Goal: Task Accomplishment & Management: Use online tool/utility

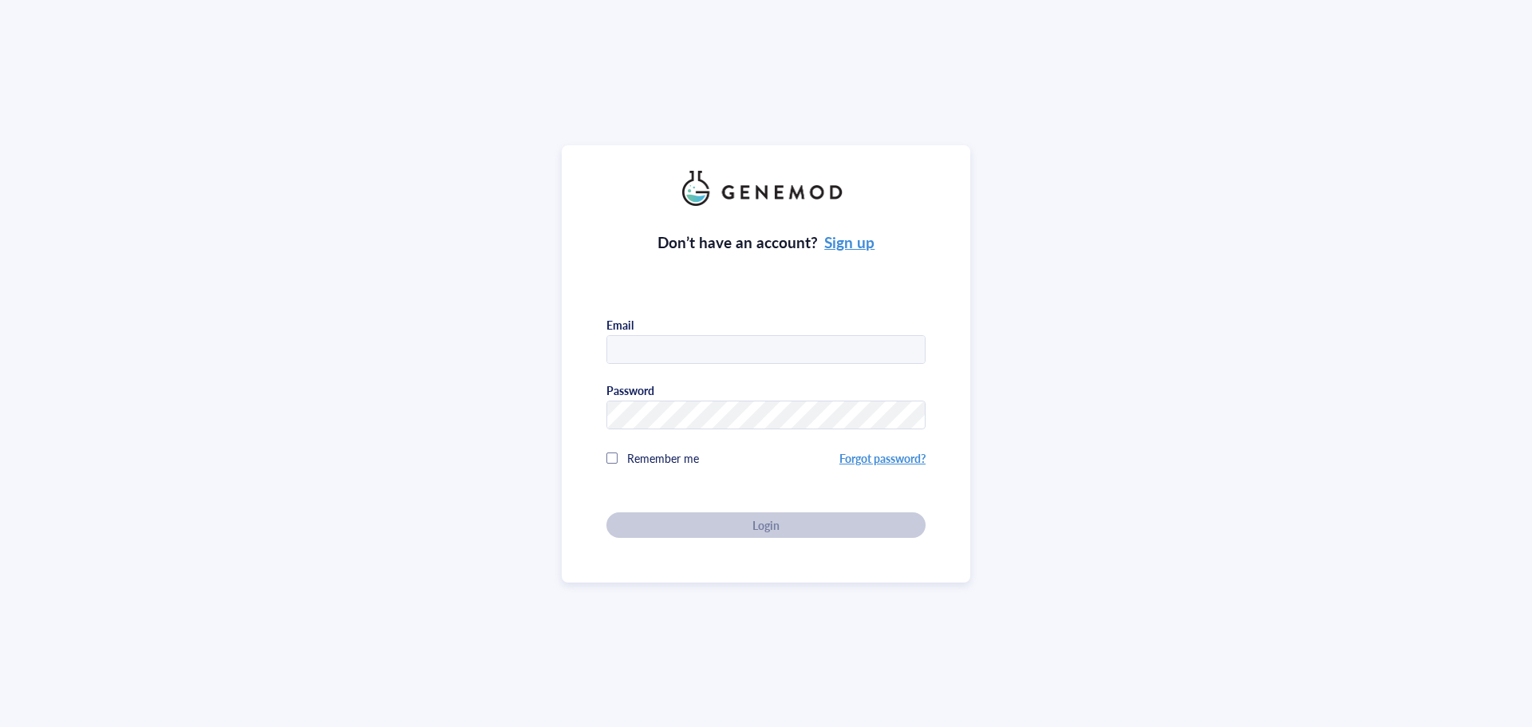
type input "[PERSON_NAME][EMAIL_ADDRESS][DOMAIN_NAME]"
click at [767, 519] on div "Don’t have an account? Sign up Email [PERSON_NAME][EMAIL_ADDRESS][DOMAIN_NAME] …" at bounding box center [765, 372] width 319 height 332
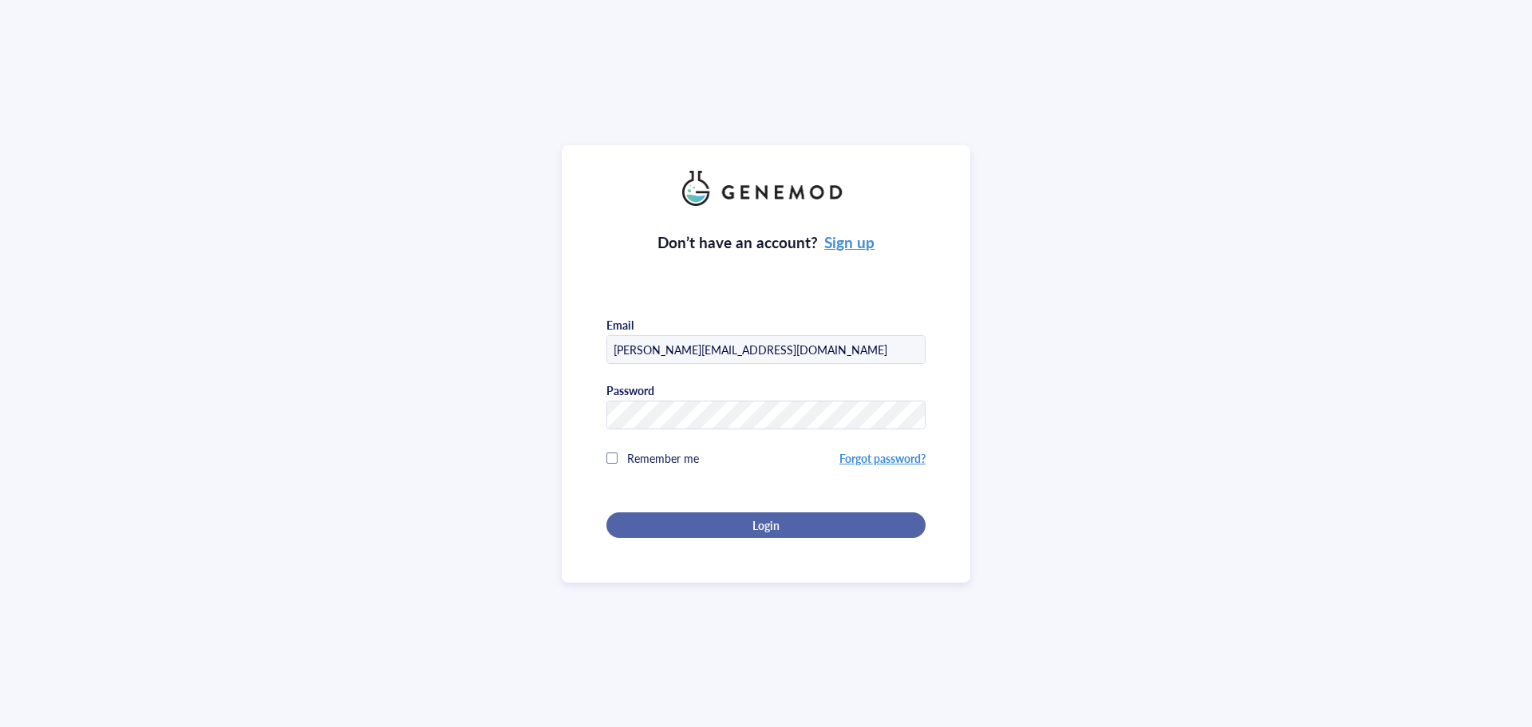
click at [786, 519] on div "Login" at bounding box center [766, 525] width 268 height 14
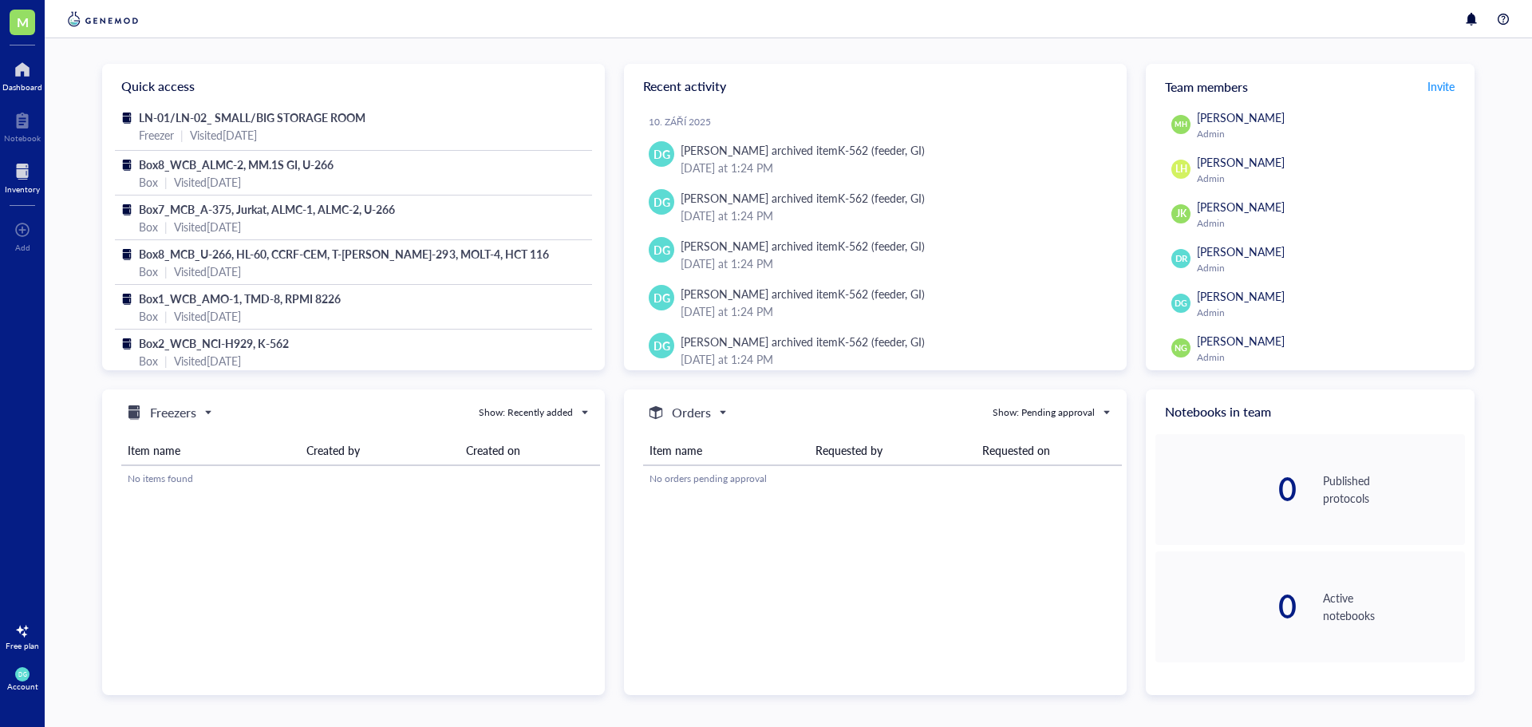
click at [30, 168] on div at bounding box center [22, 172] width 35 height 26
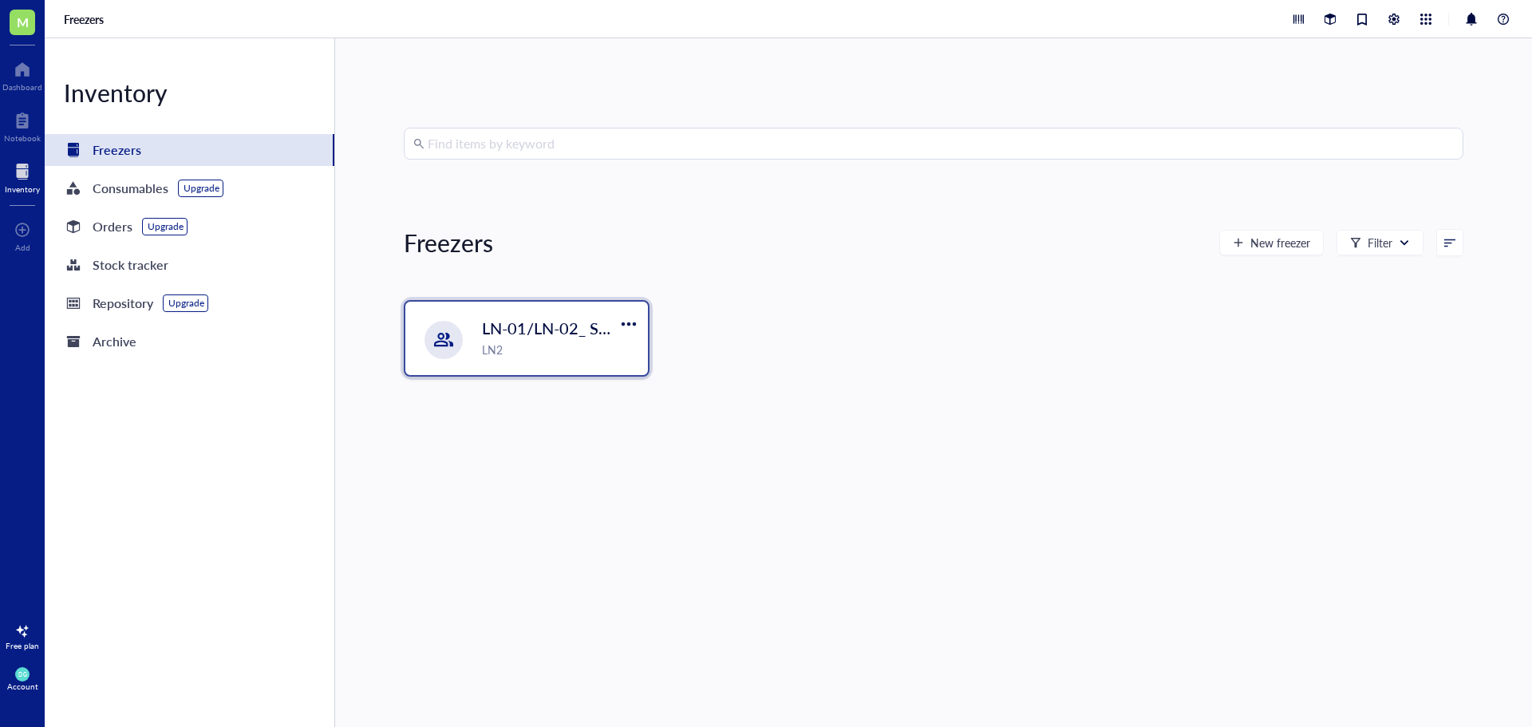
click at [548, 352] on div "LN2" at bounding box center [560, 350] width 156 height 18
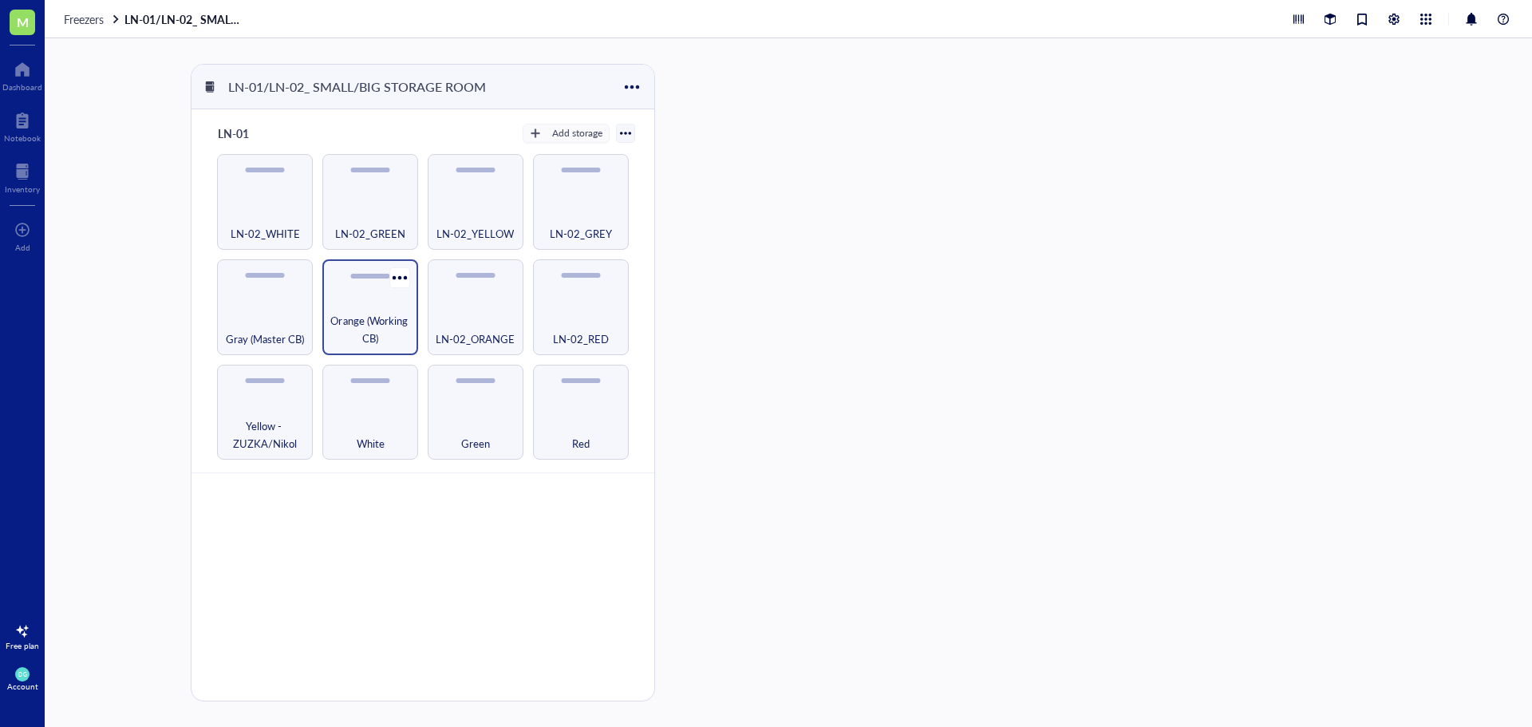
click at [378, 325] on span "Orange (Working CB)" at bounding box center [370, 329] width 80 height 35
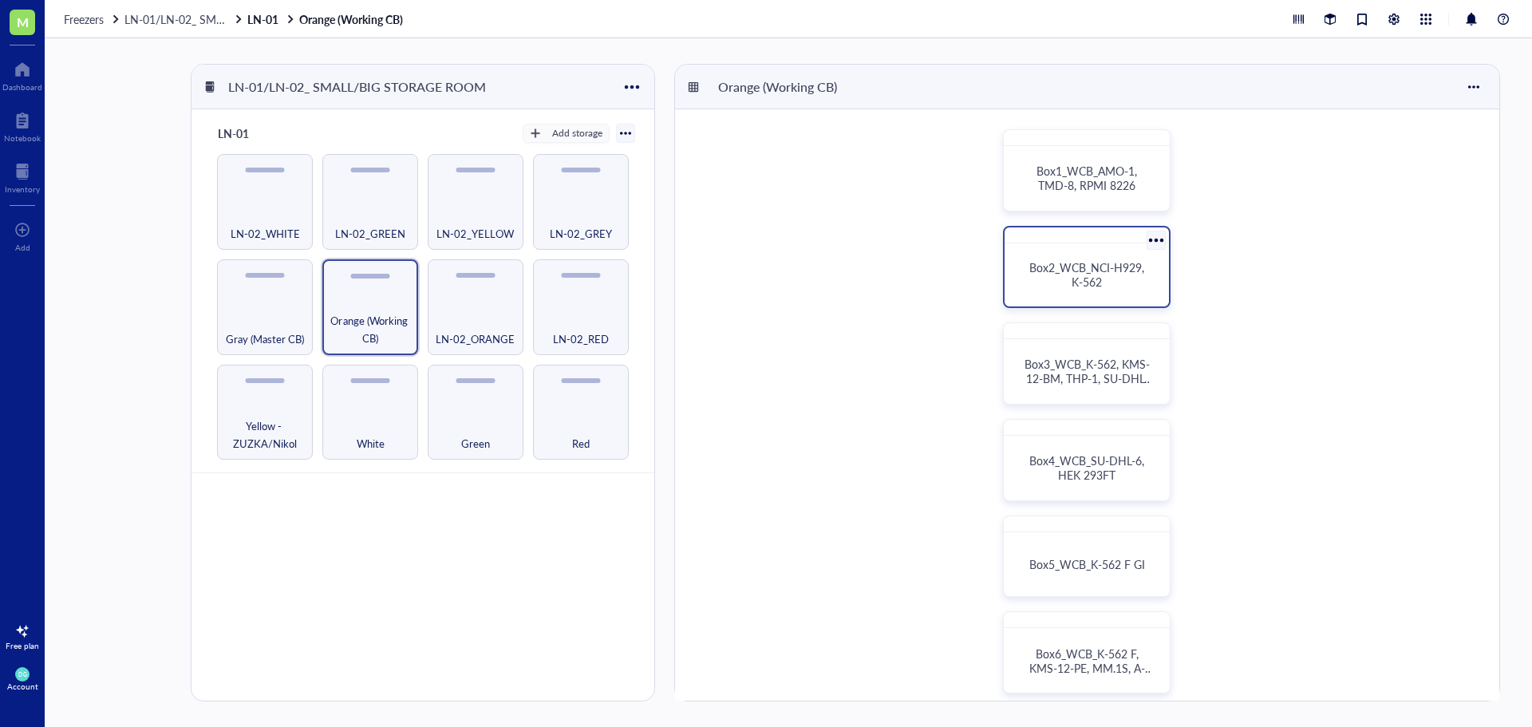
click at [1087, 288] on span "Box2_WCB_NCI-H929, K-562" at bounding box center [1088, 274] width 118 height 30
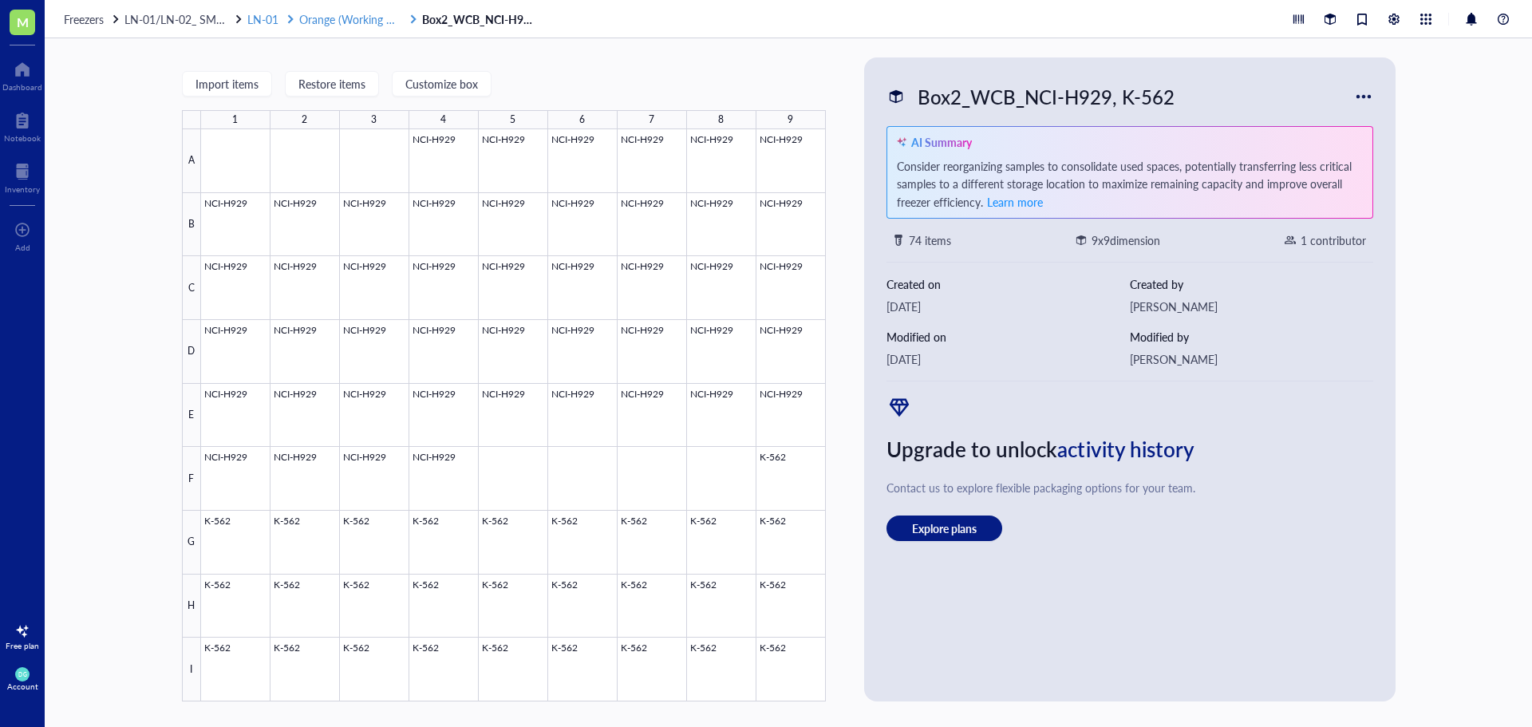
click at [303, 18] on span "Orange (Working CB)" at bounding box center [351, 19] width 105 height 16
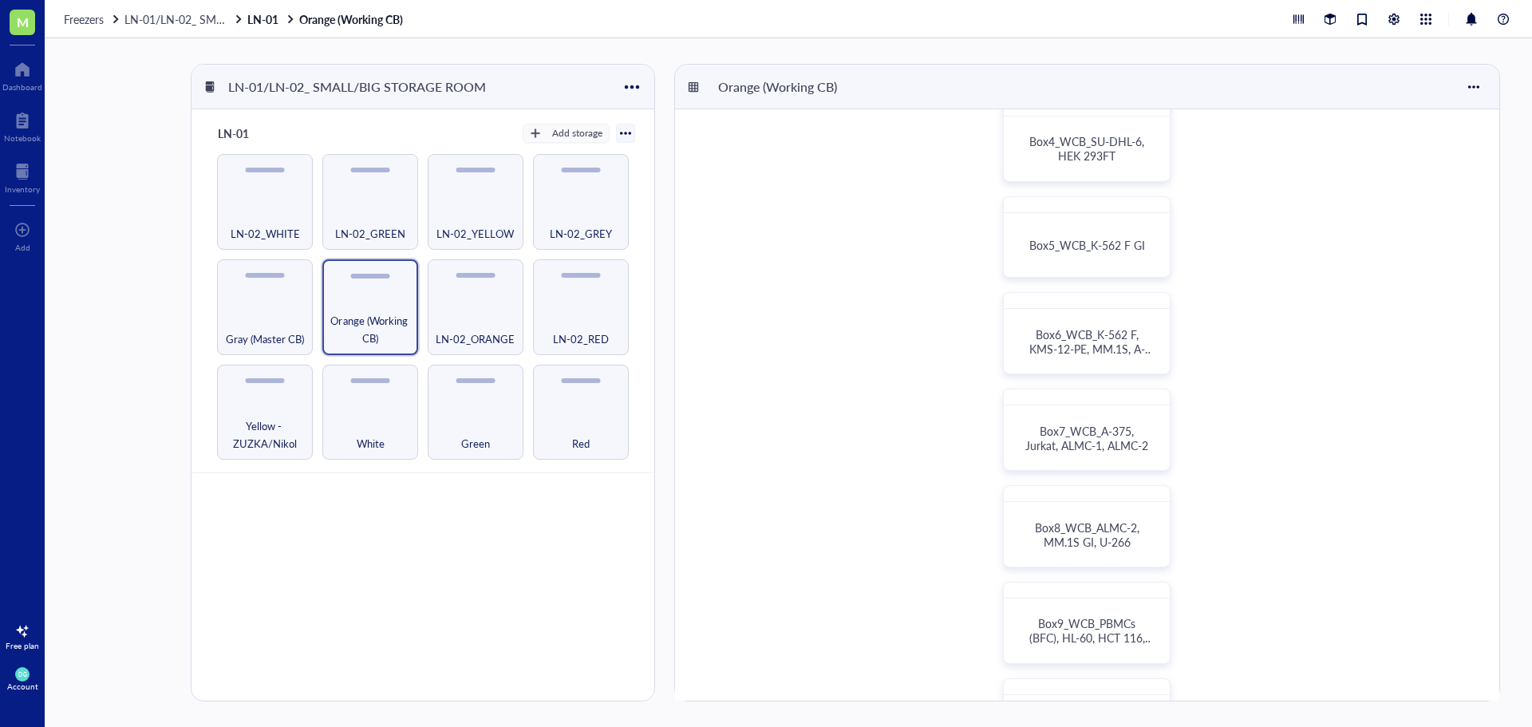
scroll to position [399, 0]
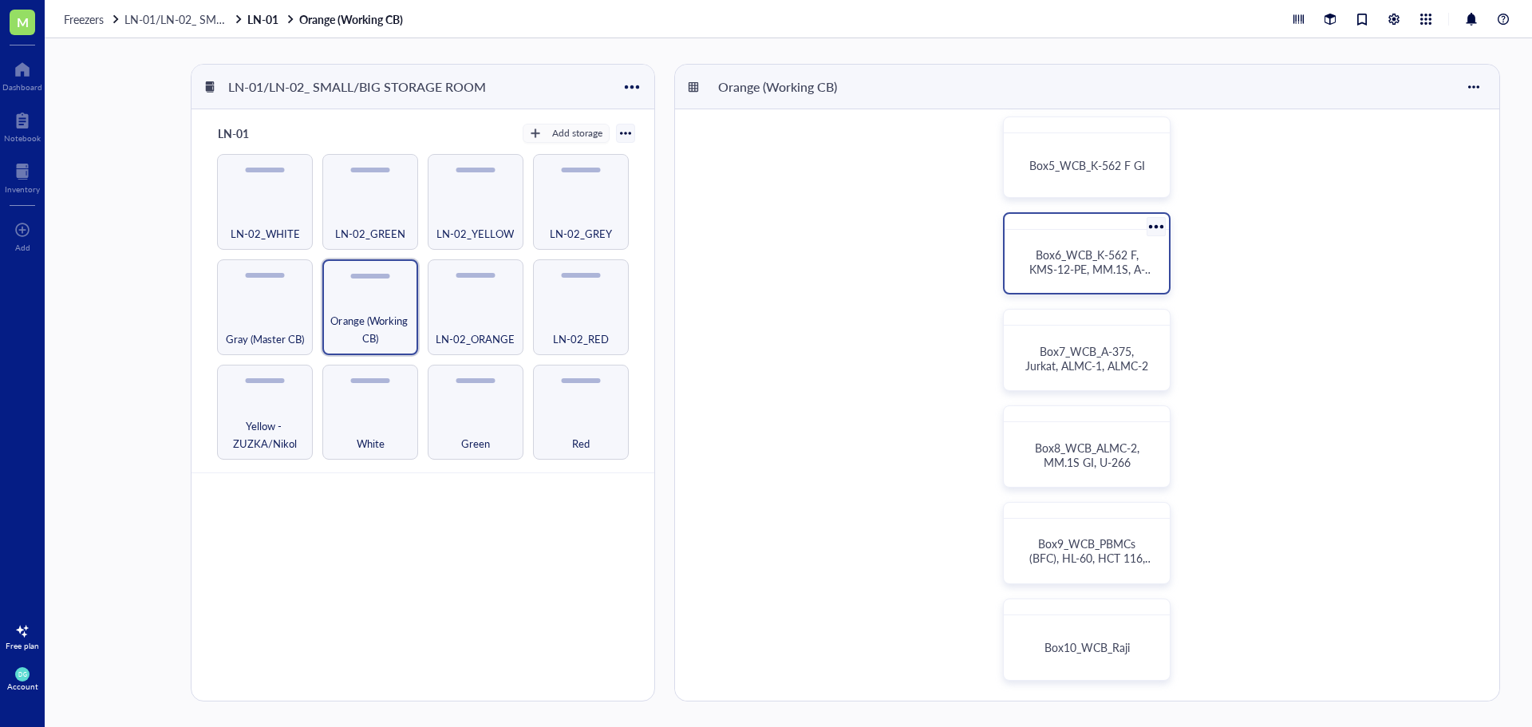
click at [1049, 277] on div "Box6_WCB_K-562 F, KMS-12-PE, MM.1S, A-375" at bounding box center [1087, 261] width 152 height 50
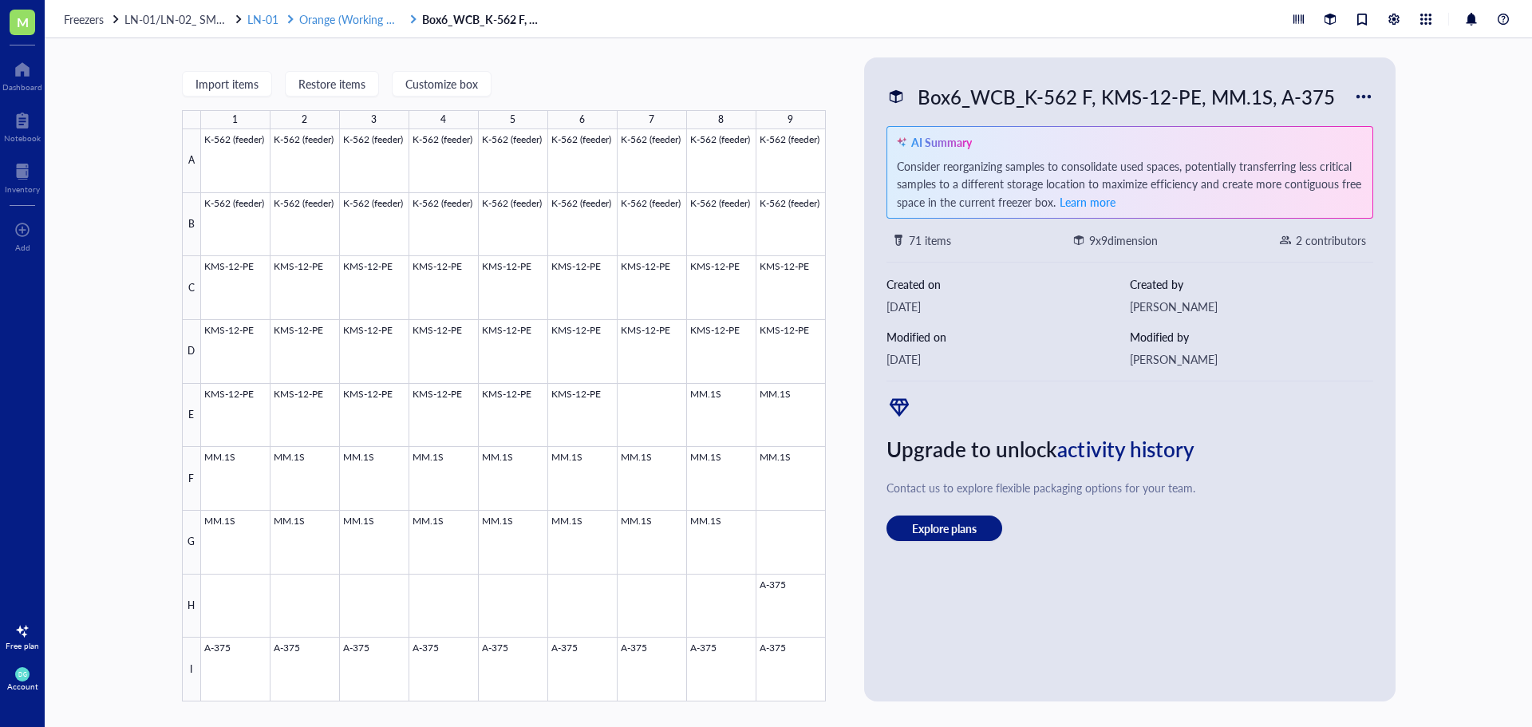
click at [296, 15] on div at bounding box center [290, 19] width 11 height 11
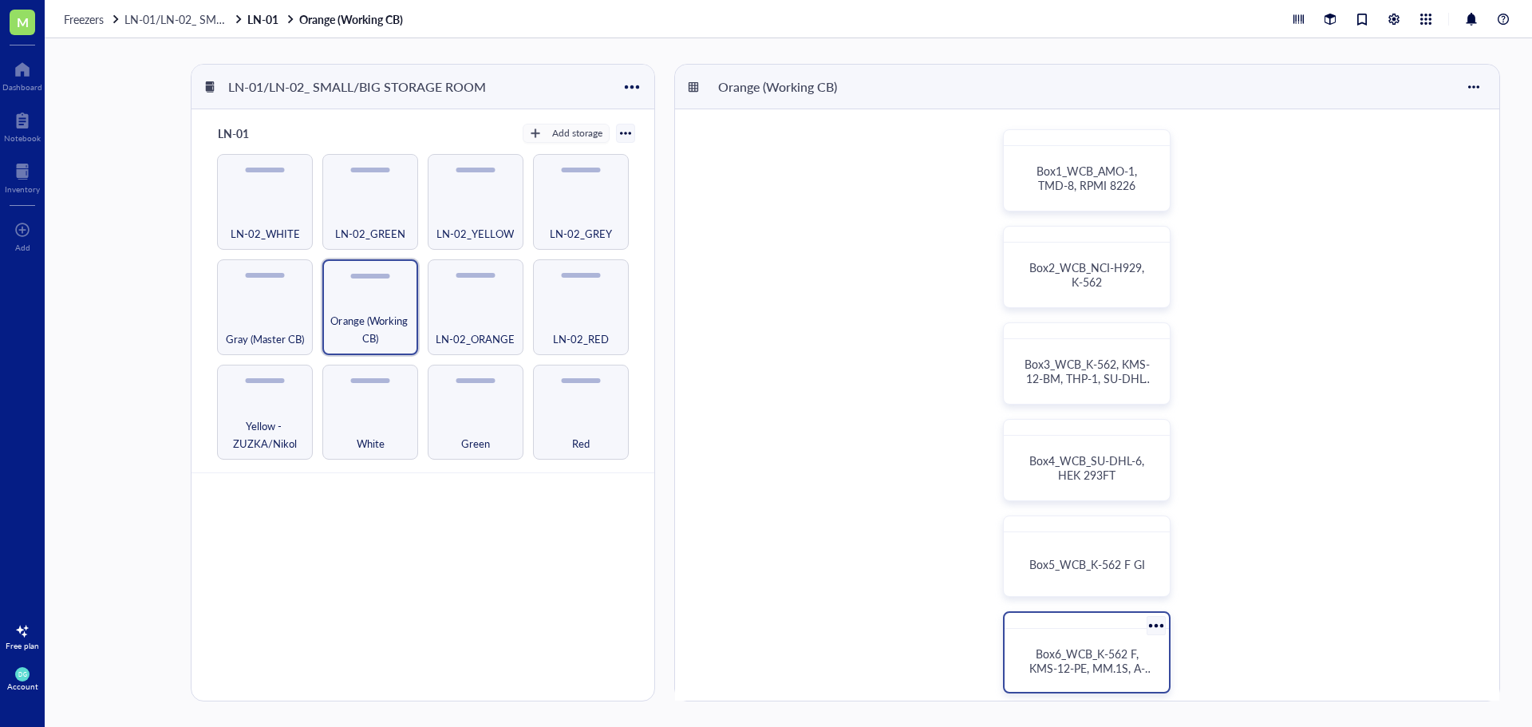
click at [1100, 662] on span "Box6_WCB_K-562 F, KMS-12-PE, MM.1S, A-375" at bounding box center [1091, 668] width 124 height 45
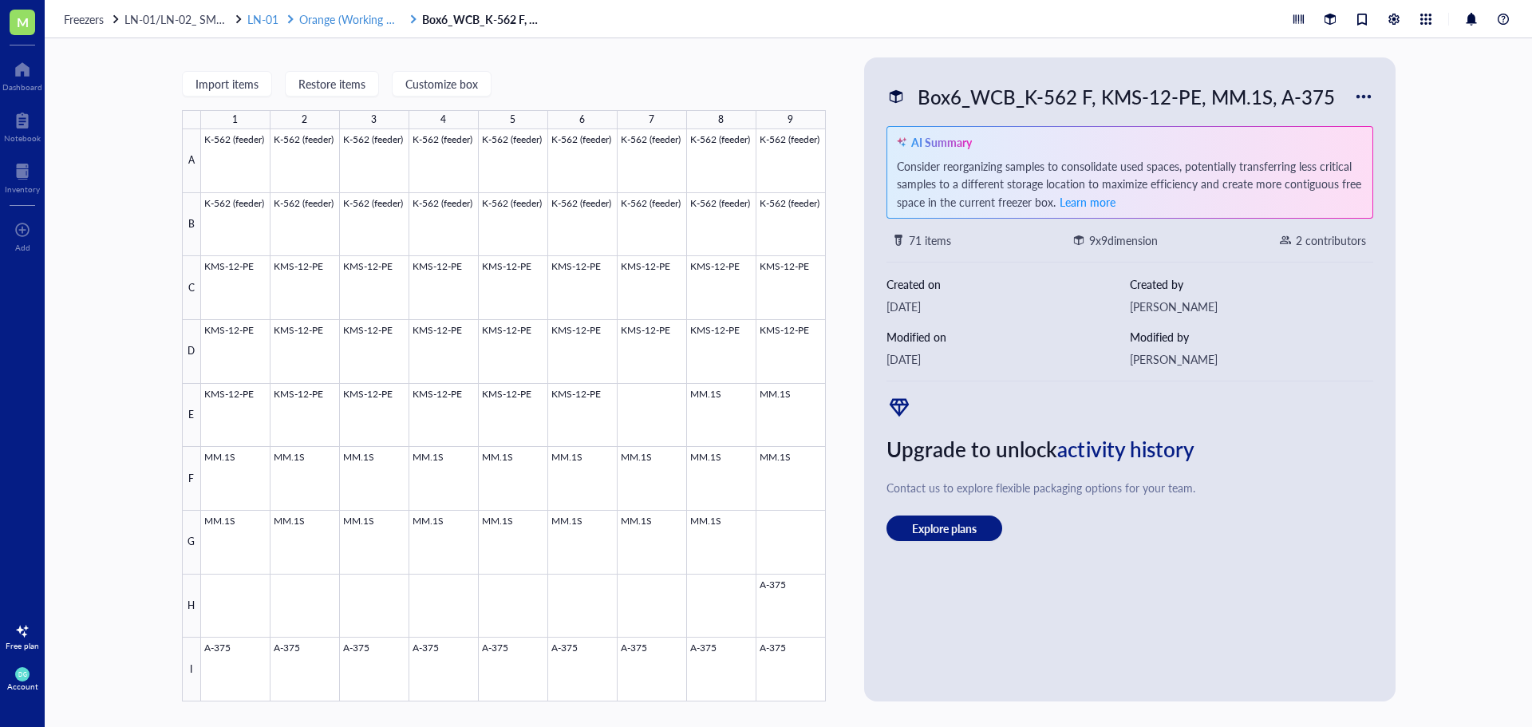
click at [332, 17] on span "Orange (Working CB)" at bounding box center [351, 19] width 105 height 16
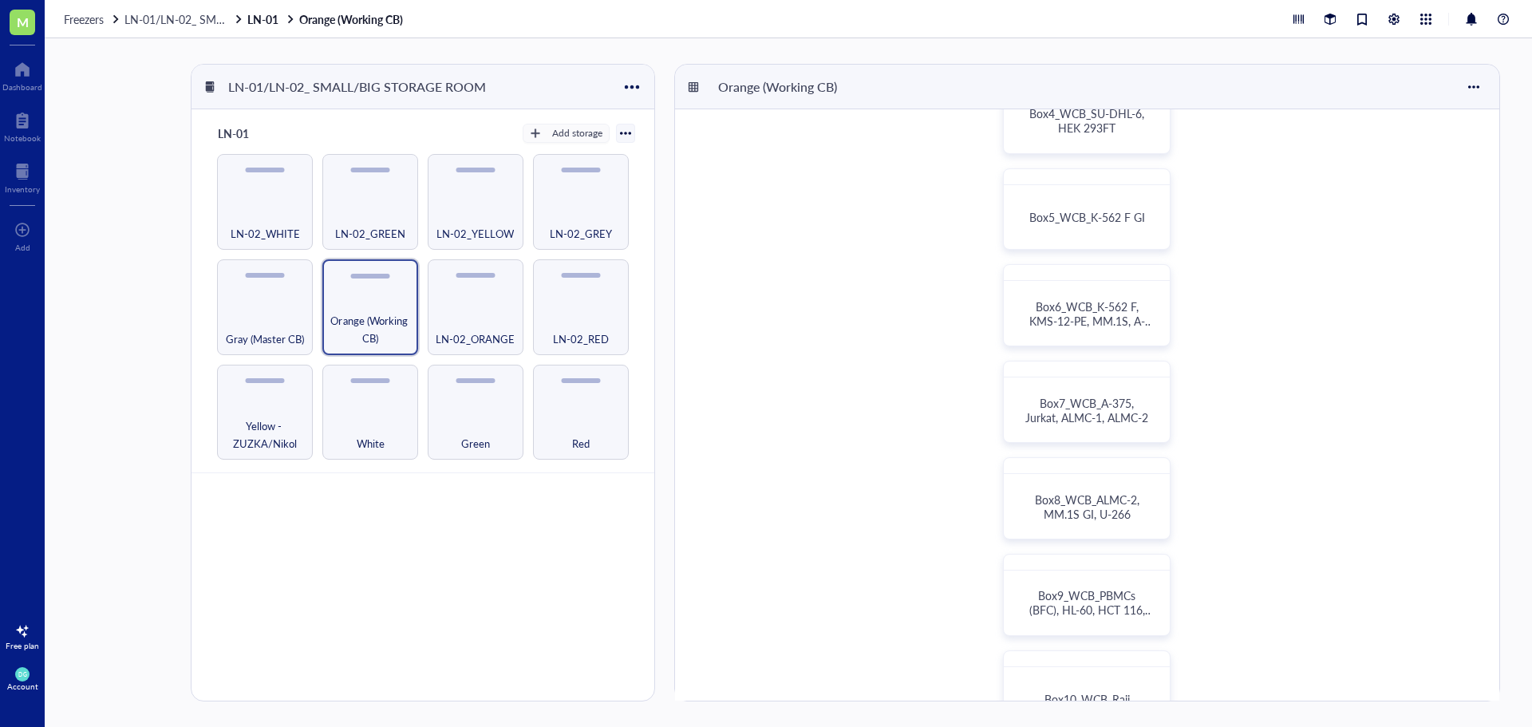
scroll to position [399, 0]
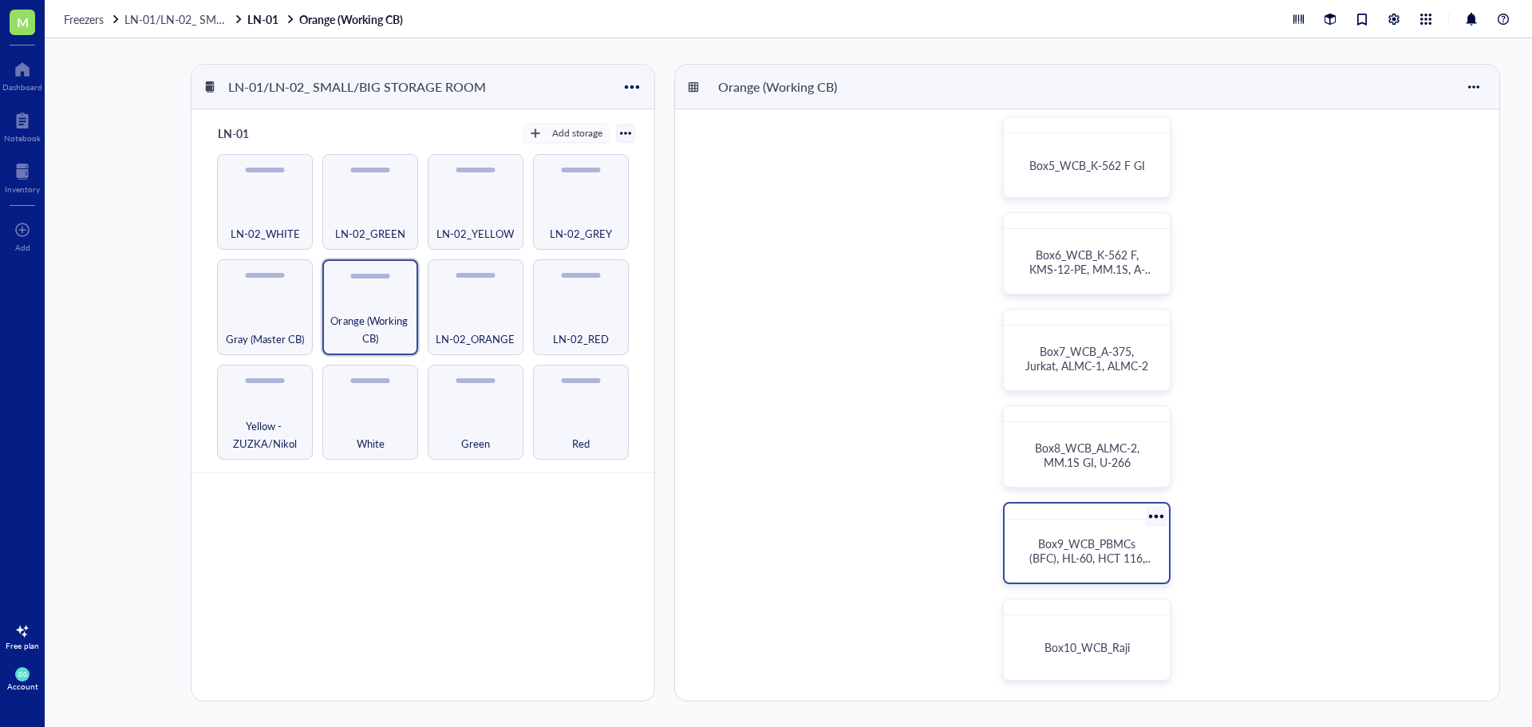
click at [1106, 564] on span "Box9_WCB_PBMCs (BFC), HL-60, HCT 116, OPM-2" at bounding box center [1091, 557] width 124 height 45
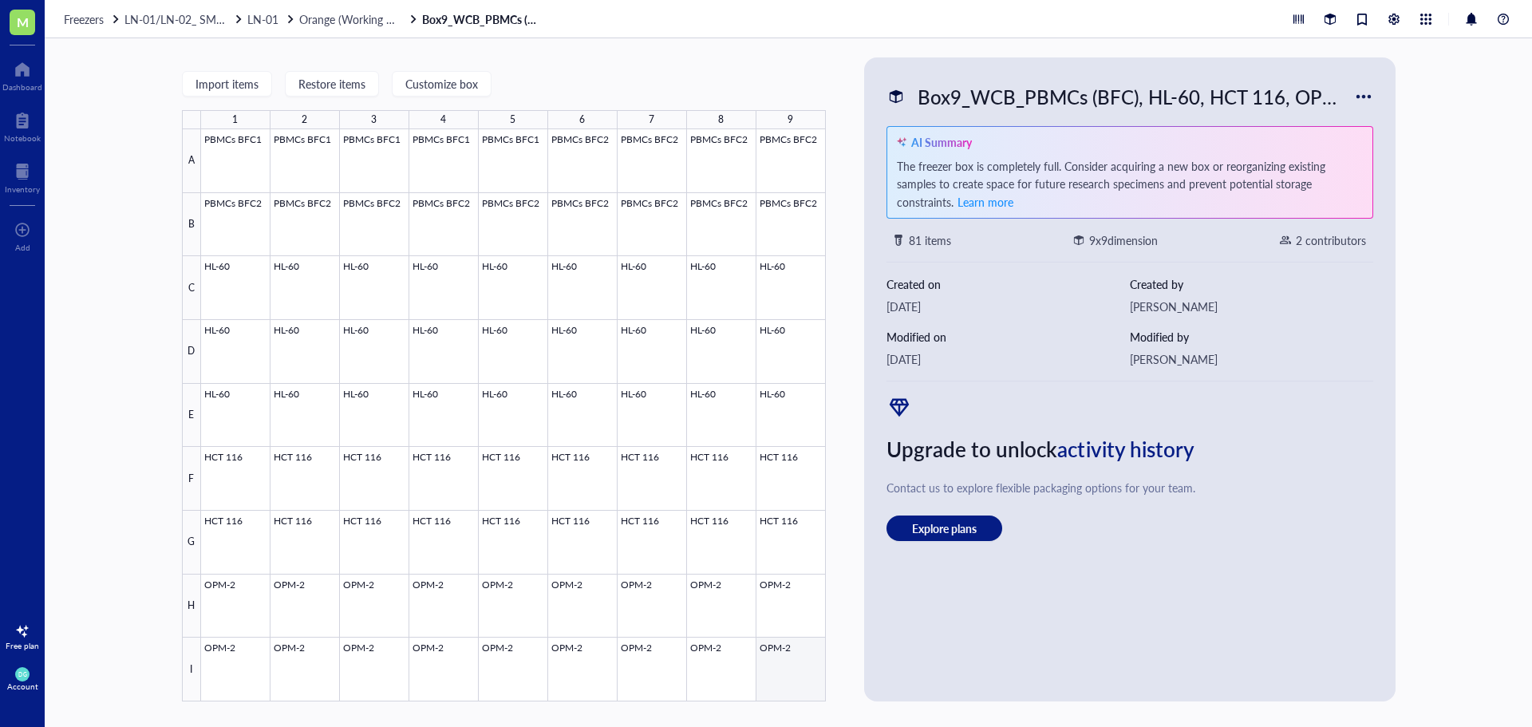
click at [785, 655] on div at bounding box center [513, 415] width 625 height 572
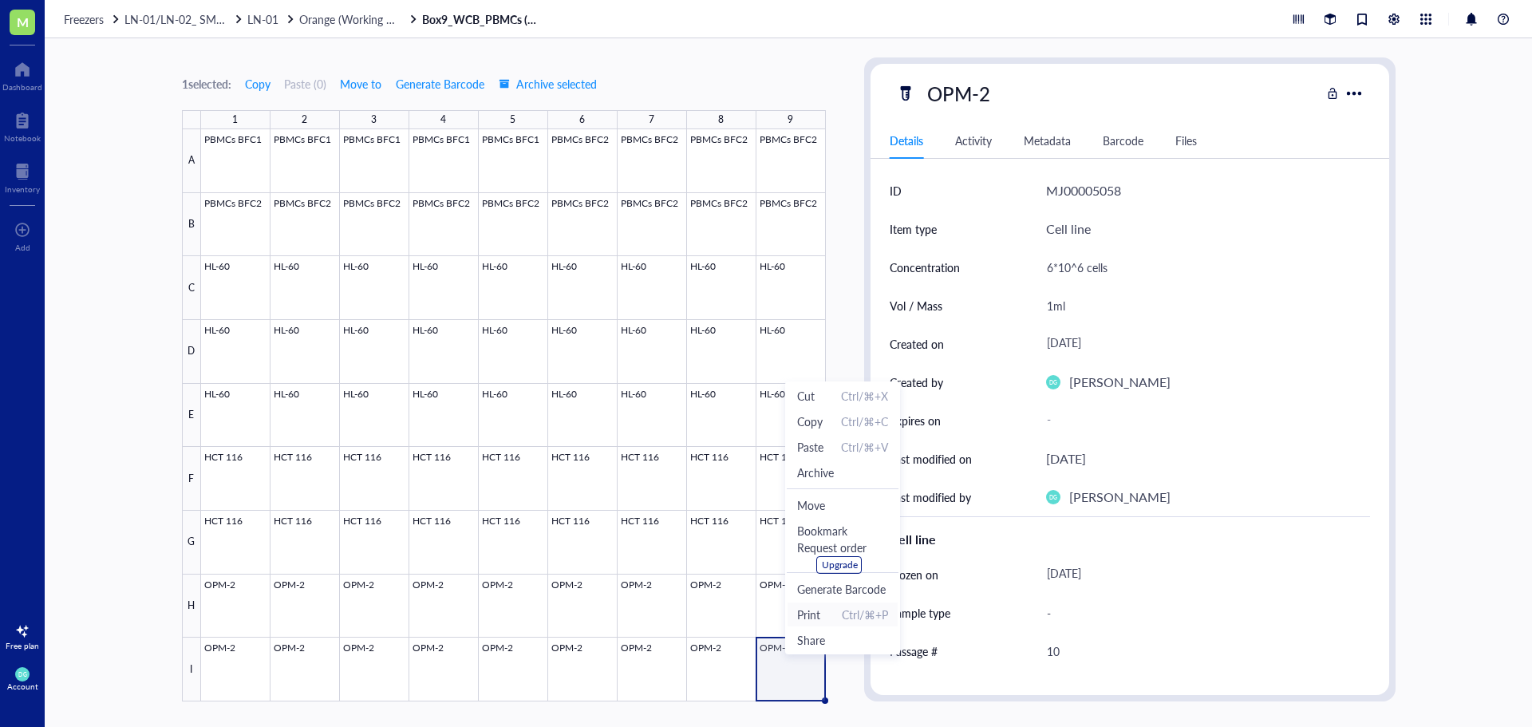
click at [863, 617] on span "Ctrl/⌘+P" at bounding box center [865, 615] width 46 height 18
click at [306, 22] on span "Orange (Working CB)" at bounding box center [351, 19] width 105 height 16
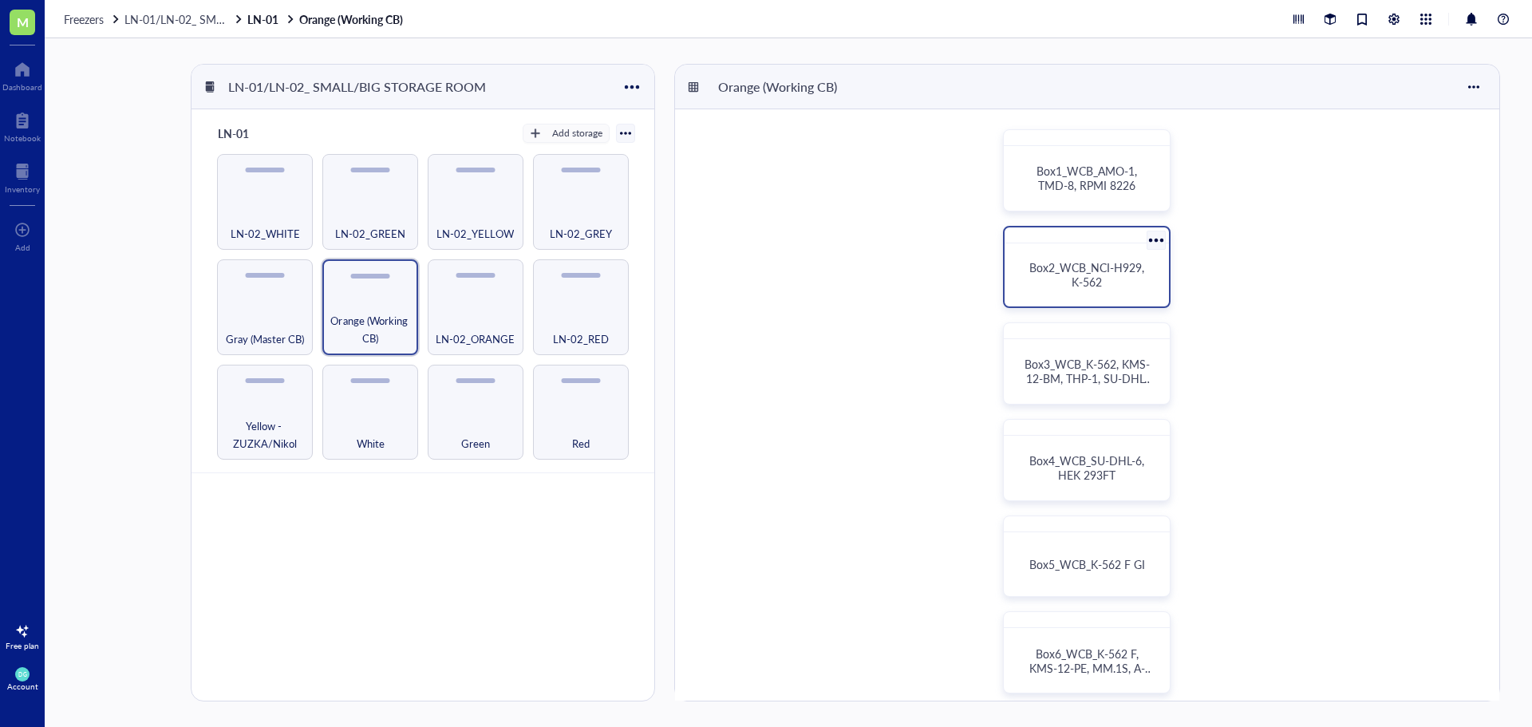
click at [1107, 277] on div "Box2_WCB_NCI-H929, K-562" at bounding box center [1087, 274] width 126 height 29
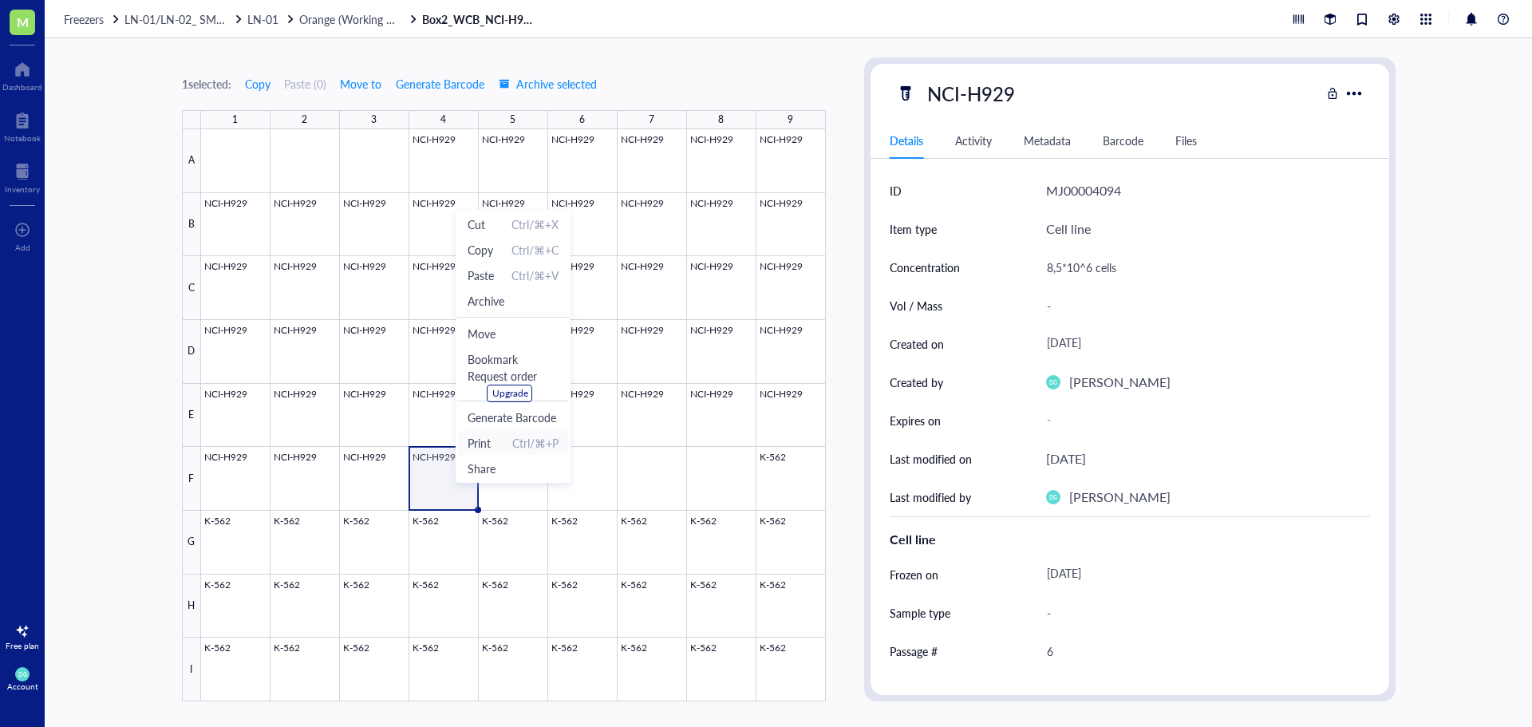
click at [502, 440] on span "Print Ctrl/⌘+P" at bounding box center [513, 443] width 91 height 18
